Goal: Obtain resource: Obtain resource

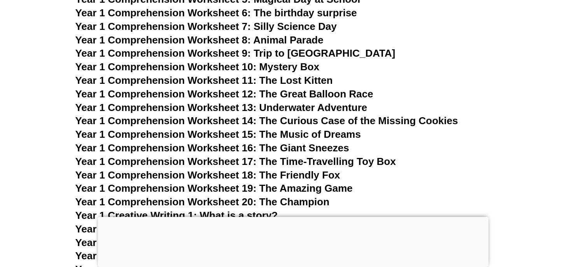
scroll to position [1115, 0]
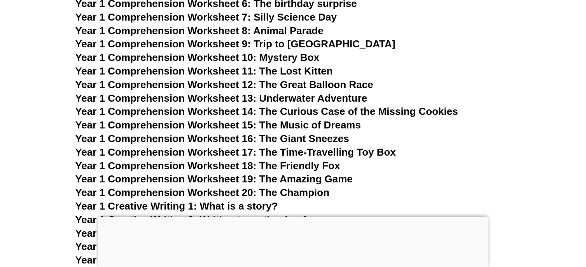
click at [320, 193] on span "Year 1 Comprehension Worksheet 20: The Champion" at bounding box center [202, 193] width 254 height 12
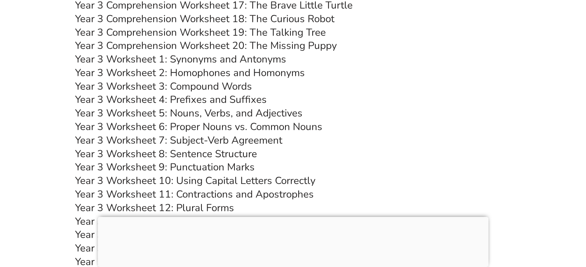
scroll to position [2747, 0]
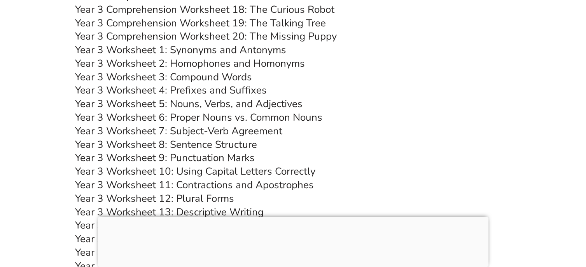
click at [230, 49] on link "Year 3 Worksheet 1: Synonyms and Antonyms" at bounding box center [180, 50] width 211 height 14
click at [218, 157] on link "Year 3 Worksheet 9: Punctuation Marks" at bounding box center [165, 158] width 180 height 14
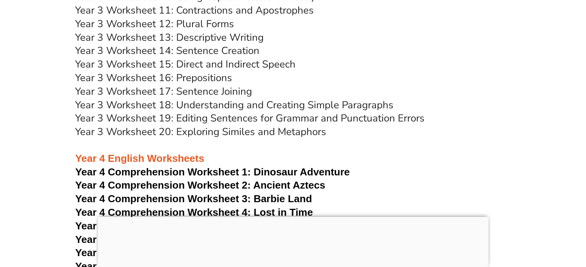
scroll to position [2912, 0]
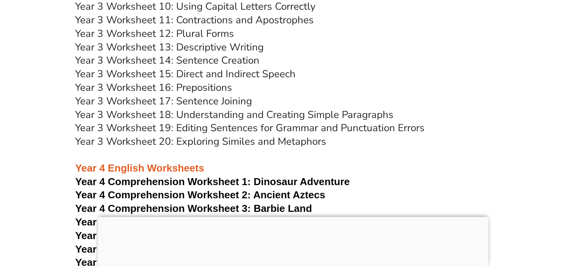
click at [218, 88] on link "Year 3 Worksheet 16: Prepositions" at bounding box center [153, 88] width 157 height 14
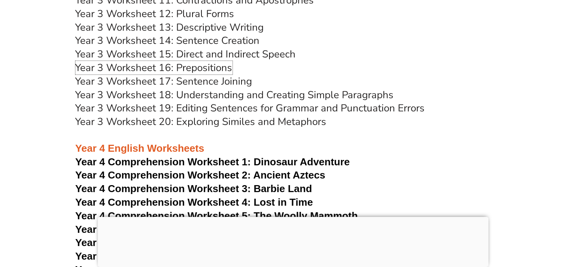
scroll to position [2883, 0]
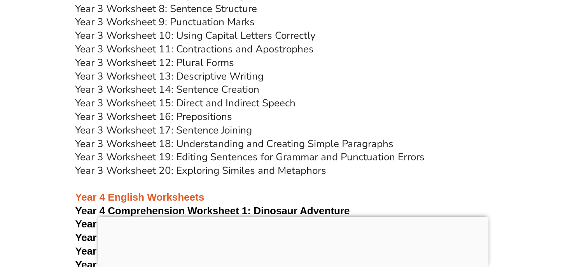
click at [243, 171] on link "Year 3 Worksheet 20: Exploring Similes and Metaphors" at bounding box center [200, 171] width 251 height 14
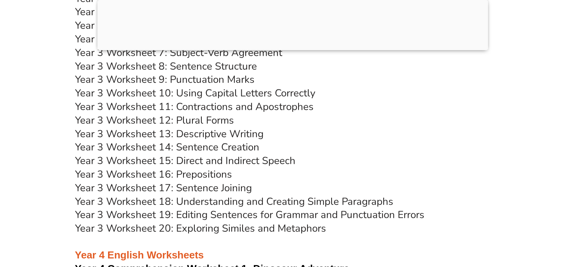
scroll to position [2854, 0]
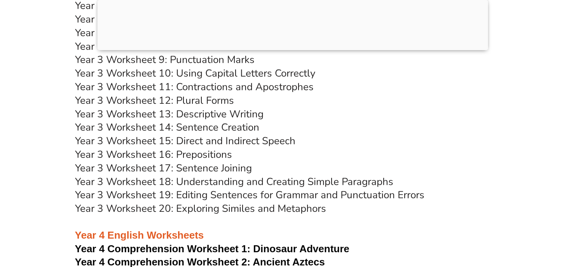
click at [258, 195] on link "Year 3 Worksheet 19: Editing Sentences for Grammar and Punctuation Errors" at bounding box center [249, 195] width 349 height 14
